Goal: Find specific page/section: Locate a particular part of the current website

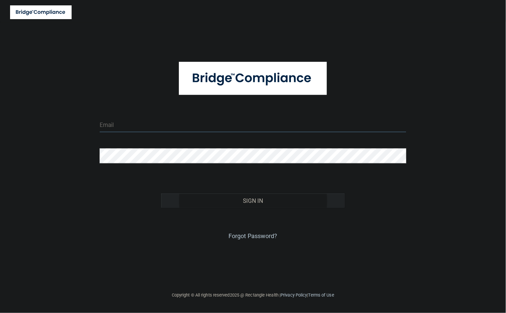
type input "[EMAIL_ADDRESS][DOMAIN_NAME]"
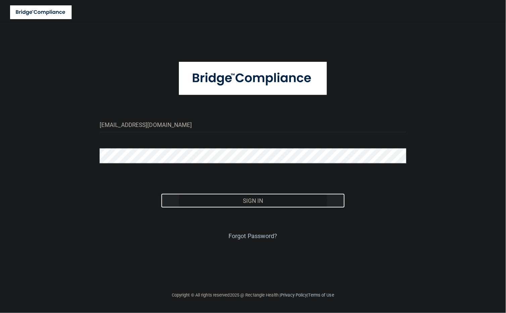
click at [247, 200] on button "Sign In" at bounding box center [253, 200] width 184 height 15
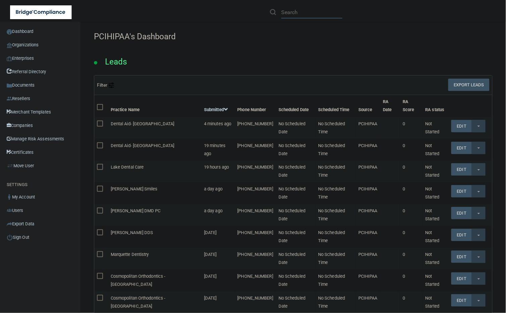
click at [299, 9] on input "text" at bounding box center [311, 12] width 61 height 12
paste input "[PERSON_NAME] DMD LLC"
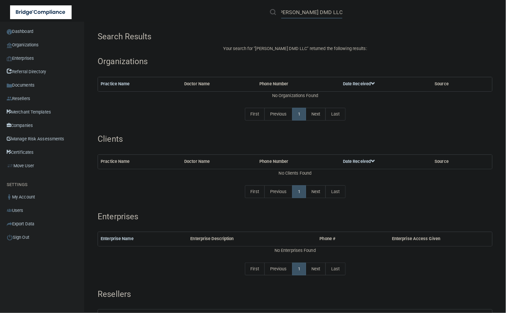
drag, startPoint x: 328, startPoint y: 12, endPoint x: 386, endPoint y: 9, distance: 58.1
click at [386, 9] on div "[PERSON_NAME] DMD LLC" at bounding box center [358, 12] width 197 height 24
drag, startPoint x: 326, startPoint y: 12, endPoint x: 394, endPoint y: 12, distance: 68.1
click at [394, 12] on div "[PERSON_NAME] DMD" at bounding box center [358, 12] width 197 height 24
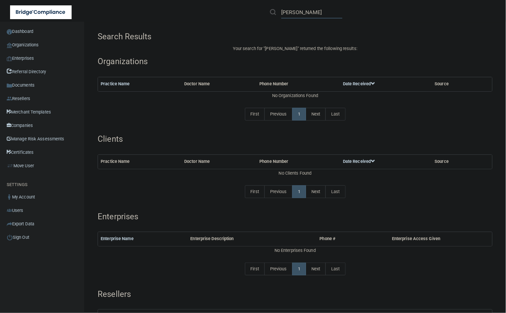
click at [309, 12] on input "[PERSON_NAME]" at bounding box center [311, 12] width 61 height 12
click at [314, 10] on input "[PERSON_NAME]" at bounding box center [311, 12] width 61 height 12
paste input ". [PERSON_NAME] DMD LLC"
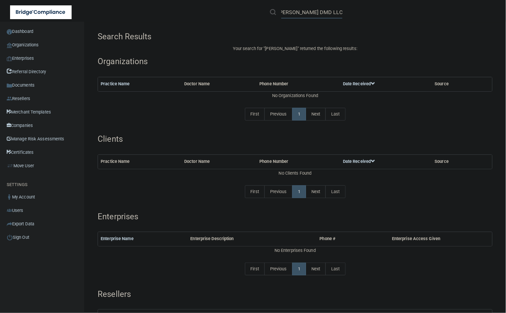
drag, startPoint x: 312, startPoint y: 14, endPoint x: 360, endPoint y: 7, distance: 47.7
click at [360, 7] on div "[PERSON_NAME] DMD LLC" at bounding box center [358, 12] width 197 height 24
click at [324, 16] on input "[PERSON_NAME] DMD LLC" at bounding box center [311, 12] width 61 height 12
click at [334, 15] on input "[PERSON_NAME] DMD LLC" at bounding box center [311, 12] width 61 height 12
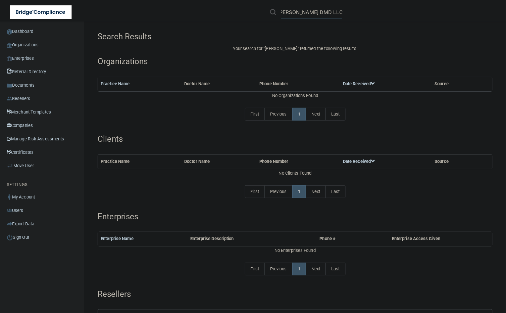
click at [334, 15] on input "[PERSON_NAME] DMD LLC" at bounding box center [311, 12] width 61 height 12
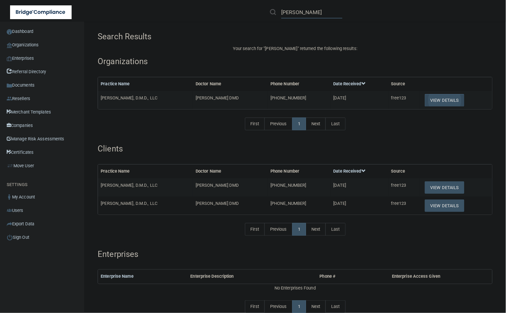
type input "[PERSON_NAME]"
click at [442, 98] on button "View Details" at bounding box center [445, 100] width 40 height 12
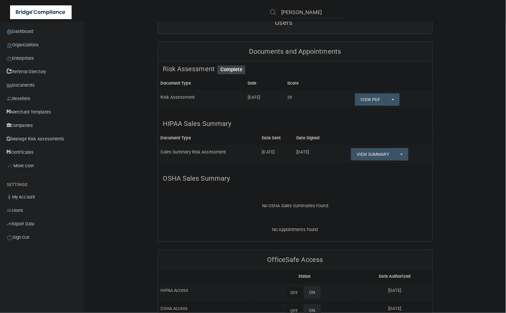
scroll to position [126, 0]
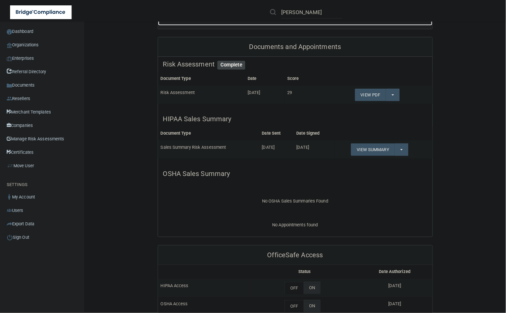
click at [316, 25] on div "Users" at bounding box center [284, 17] width 252 height 15
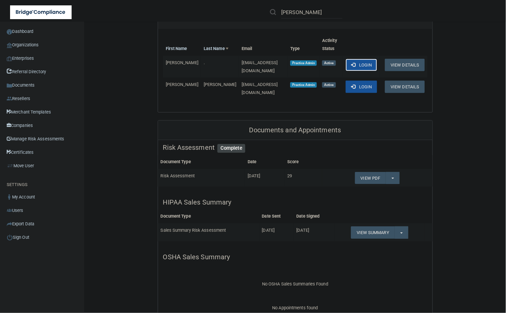
click at [356, 71] on button "Login" at bounding box center [361, 65] width 32 height 12
